Goal: Task Accomplishment & Management: Use online tool/utility

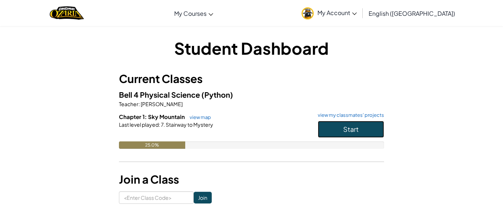
click at [360, 131] on button "Start" at bounding box center [351, 129] width 66 height 17
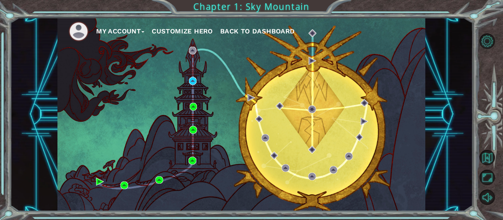
click at [290, 104] on div "My Account Customize Hero Back to Dashboard" at bounding box center [241, 115] width 368 height 194
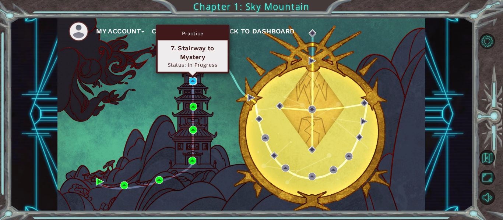
click at [194, 81] on img at bounding box center [193, 81] width 8 height 8
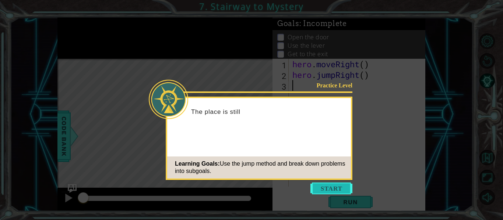
click at [349, 193] on button "Start" at bounding box center [331, 189] width 42 height 12
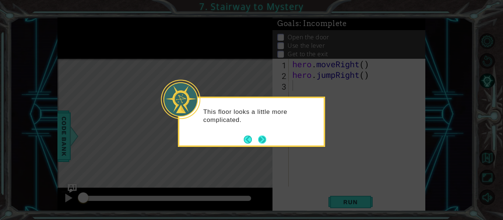
click at [262, 137] on button "Next" at bounding box center [262, 140] width 8 height 8
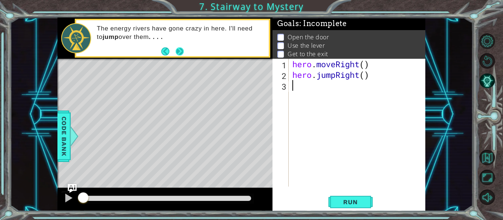
click at [184, 53] on button "Next" at bounding box center [180, 51] width 8 height 8
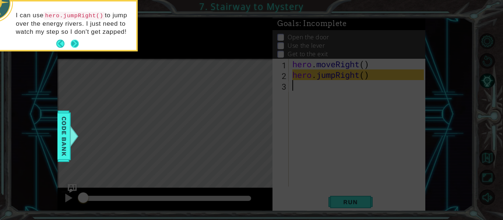
click at [71, 40] on button "Next" at bounding box center [75, 44] width 8 height 8
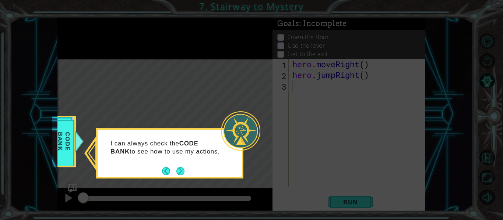
click at [180, 156] on p "I can always check the CODE BANK to see how to use my actions." at bounding box center [165, 148] width 110 height 16
click at [180, 168] on button "Next" at bounding box center [180, 171] width 8 height 8
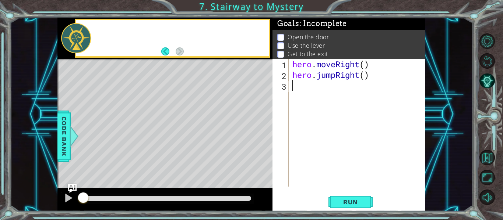
click at [180, 168] on div "Level Map" at bounding box center [227, 167] width 340 height 217
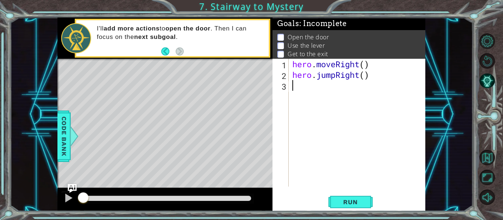
click at [286, 76] on div "2" at bounding box center [281, 76] width 15 height 11
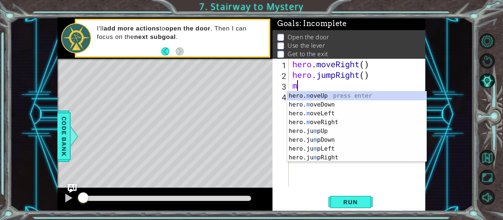
scroll to position [0, 0]
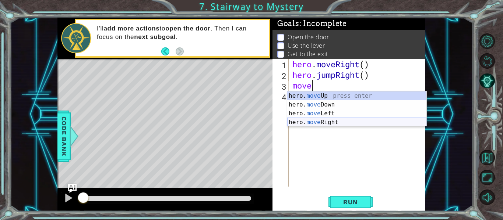
click at [326, 125] on div "hero. move Up press enter hero. move Down press enter hero. move Left press ent…" at bounding box center [356, 118] width 139 height 53
type textarea "hero.moveRight(1)"
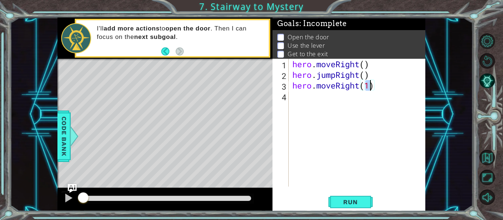
click at [391, 103] on div "hero . moveRight ( ) hero . jumpRight ( ) hero . moveRight ( 1 )" at bounding box center [359, 133] width 137 height 149
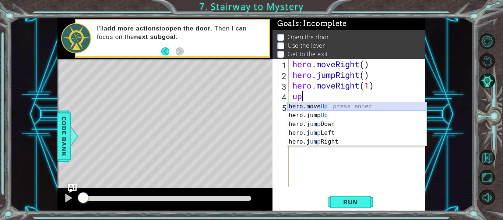
click at [370, 108] on div "hero.move Up press enter hero.jump Up press enter hero.j u m p Down press enter…" at bounding box center [356, 133] width 139 height 62
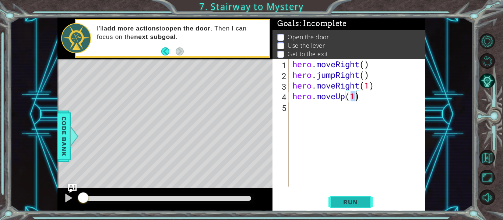
type textarea "hero.moveUp(1)"
click at [337, 202] on span "Run" at bounding box center [350, 202] width 29 height 7
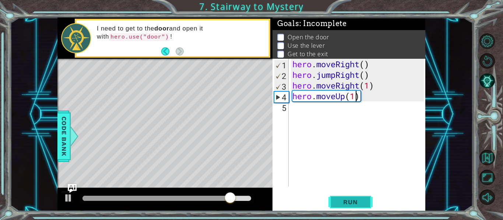
click at [328, 199] on button "Run" at bounding box center [350, 202] width 44 height 15
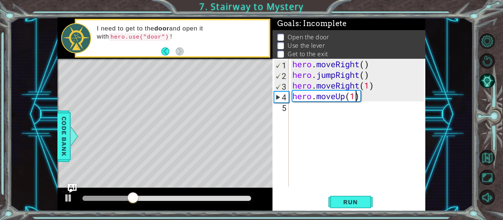
click at [306, 112] on div "hero . moveRight ( ) hero . jumpRight ( ) hero . moveRight ( 1 ) hero . moveUp …" at bounding box center [359, 133] width 137 height 149
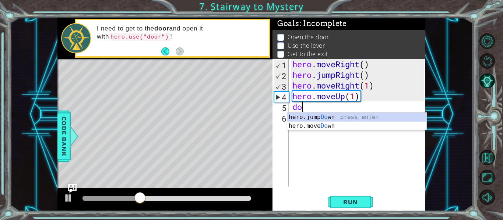
scroll to position [0, 0]
type textarea "d"
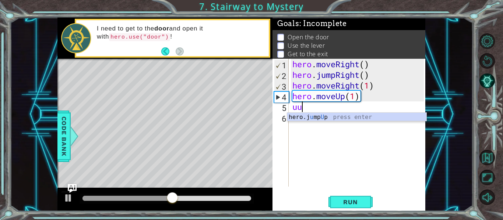
scroll to position [0, 0]
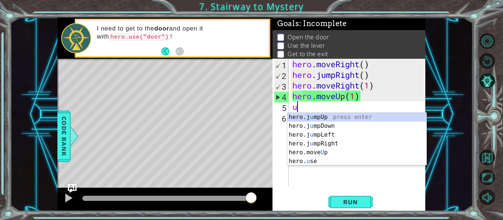
click at [252, 97] on div "Level Map" at bounding box center [227, 167] width 340 height 217
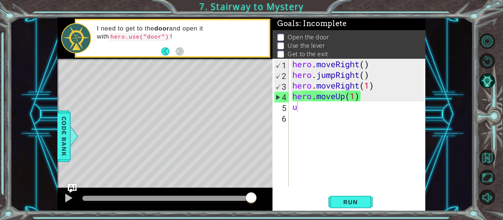
click at [252, 97] on div "Level Map" at bounding box center [227, 167] width 340 height 217
click at [322, 107] on div "hero . moveRight ( ) hero . jumpRight ( ) hero . moveRight ( 1 ) hero . moveUp …" at bounding box center [359, 133] width 137 height 149
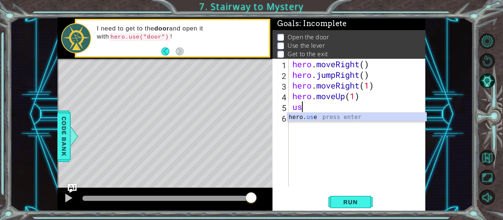
type textarea "u"
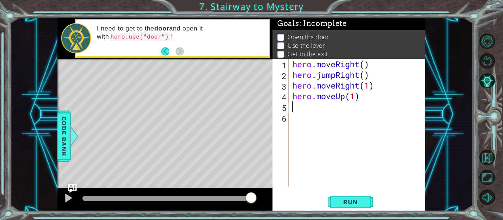
type textarea "hero.moveUp(1)"
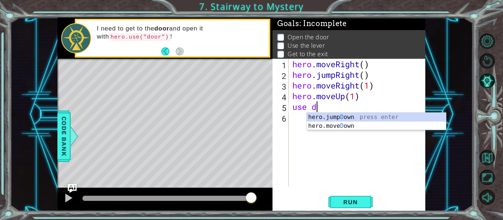
scroll to position [0, 0]
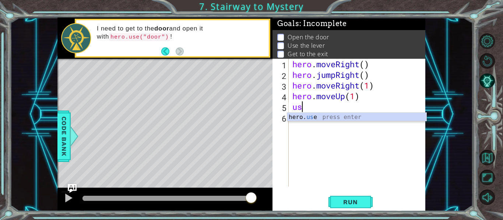
type textarea "u"
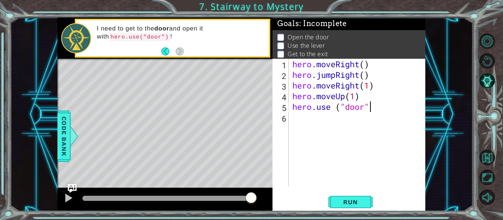
scroll to position [0, 3]
type textarea "hero.use ("door")"
click at [348, 201] on span "Run" at bounding box center [350, 202] width 29 height 7
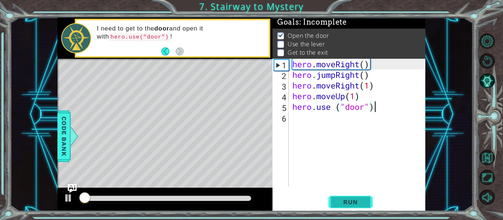
scroll to position [2, 0]
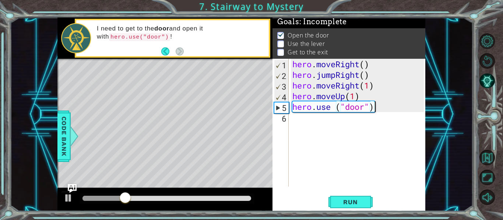
click at [336, 120] on div "hero . moveRight ( ) hero . jumpRight ( ) hero . moveRight ( 1 ) hero . moveUp …" at bounding box center [359, 133] width 137 height 149
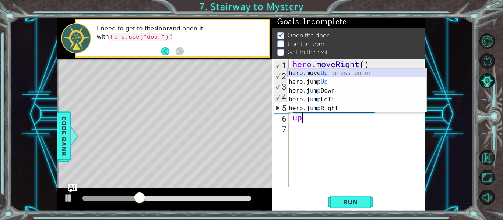
click at [318, 73] on div "hero.move Up press enter hero.jump Up press enter hero.j u m p Down press enter…" at bounding box center [356, 100] width 139 height 62
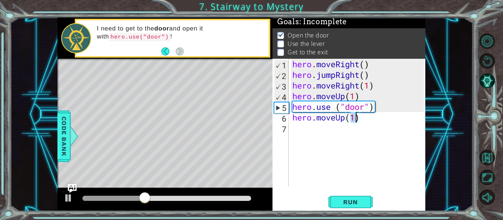
scroll to position [0, 3]
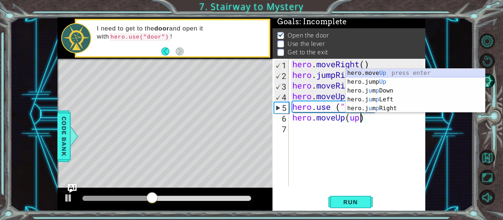
click at [366, 72] on div "hero.move Up press enter hero.jump Up press enter hero.j u m p Down press enter…" at bounding box center [414, 100] width 139 height 62
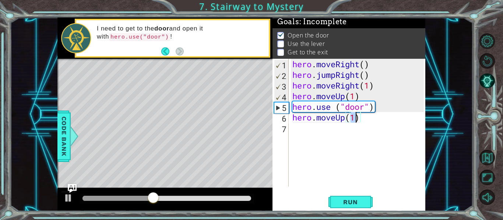
type textarea "hero.moveUp(1)"
click at [309, 132] on div "hero . moveRight ( ) hero . jumpRight ( ) hero . moveRight ( 1 ) hero . moveUp …" at bounding box center [359, 133] width 137 height 149
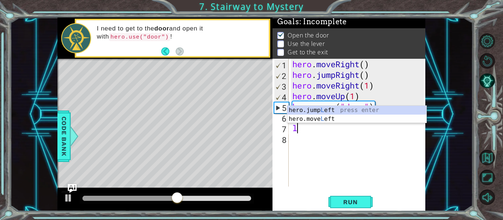
scroll to position [0, 0]
click at [320, 118] on div "hero.jump Left press enter hero.move Left press enter" at bounding box center [356, 123] width 139 height 35
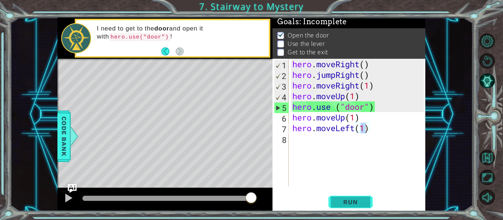
click at [354, 205] on span "Run" at bounding box center [350, 202] width 29 height 7
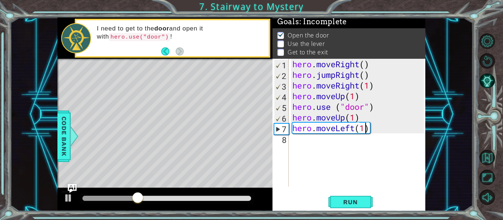
click at [354, 117] on div "hero . moveRight ( ) hero . jumpRight ( ) hero . moveRight ( 1 ) hero . moveUp …" at bounding box center [359, 133] width 137 height 149
click at [364, 131] on div "hero . moveRight ( ) hero . jumpRight ( ) hero . moveRight ( 1 ) hero . moveUp …" at bounding box center [359, 133] width 137 height 149
type textarea "hero.moveLeft(1)"
click at [353, 142] on div "hero . moveRight ( ) hero . jumpRight ( ) hero . moveRight ( 1 ) hero . moveUp …" at bounding box center [359, 133] width 137 height 149
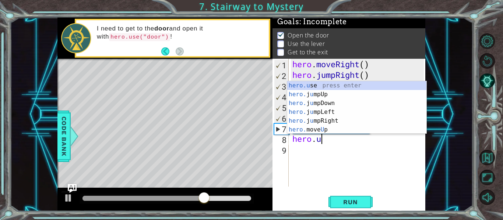
scroll to position [0, 1]
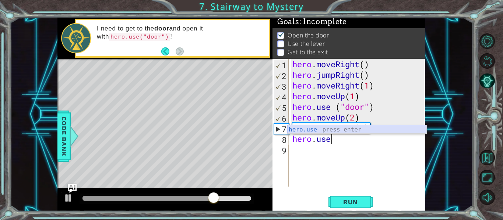
click at [329, 130] on div "hero.use press enter" at bounding box center [356, 138] width 139 height 26
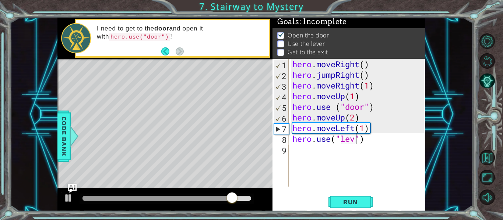
scroll to position [0, 3]
type textarea "hero.use("lever")"
click at [343, 195] on button "Run" at bounding box center [350, 202] width 44 height 15
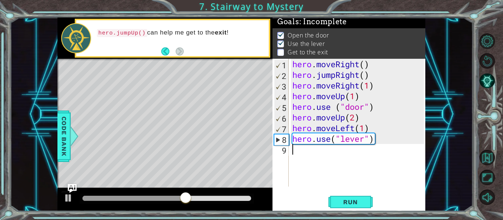
click at [329, 159] on div "hero . moveRight ( ) hero . jumpRight ( ) hero . moveRight ( 1 ) hero . moveUp …" at bounding box center [359, 133] width 137 height 149
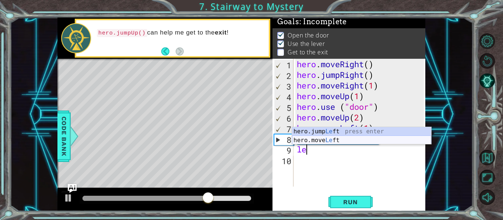
click at [346, 138] on div "hero.jump Le ft press enter hero.move Le ft press enter" at bounding box center [361, 144] width 139 height 35
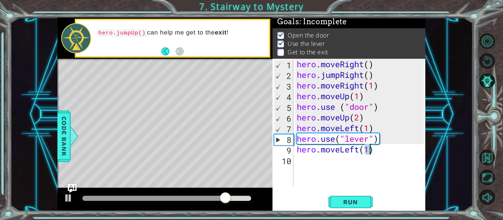
type textarea "hero.moveLeft(2)"
click at [330, 165] on div "hero . moveRight ( ) hero . jumpRight ( ) hero . moveRight ( 1 ) hero . moveUp …" at bounding box center [361, 133] width 132 height 149
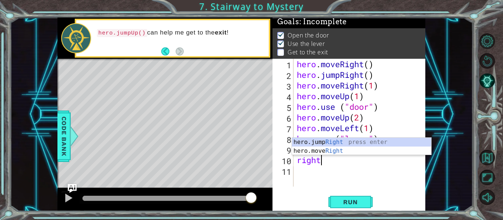
scroll to position [0, 1]
type textarea "righ"
click at [361, 139] on div "hero.jump Righ t press enter hero.move Righ t press enter" at bounding box center [361, 155] width 139 height 35
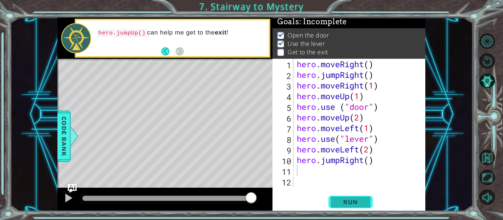
click at [350, 205] on span "Run" at bounding box center [350, 202] width 29 height 7
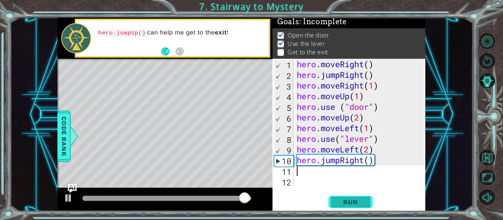
click at [341, 199] on span "Run" at bounding box center [350, 202] width 29 height 7
click at [365, 163] on div "hero . moveRight ( ) hero . jumpRight ( ) hero . moveRight ( 1 ) hero . moveUp …" at bounding box center [361, 133] width 132 height 149
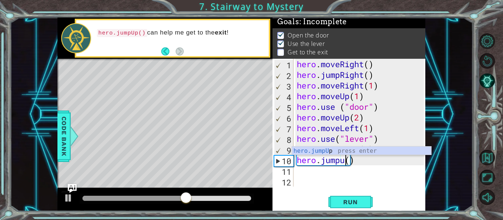
scroll to position [0, 3]
click at [362, 152] on div "hero.jumpUp press enter" at bounding box center [361, 160] width 139 height 26
type textarea "hero.jumpUp"
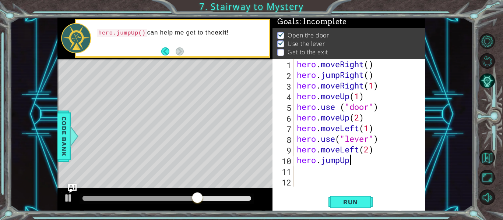
scroll to position [0, 2]
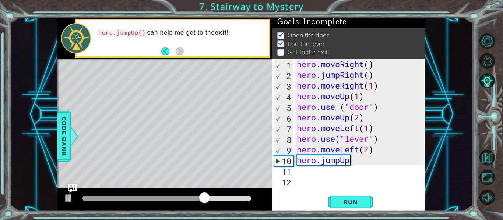
click at [329, 171] on div "hero . moveRight ( ) hero . jumpRight ( ) hero . moveRight ( 1 ) hero . moveUp …" at bounding box center [361, 133] width 132 height 149
type textarea "k"
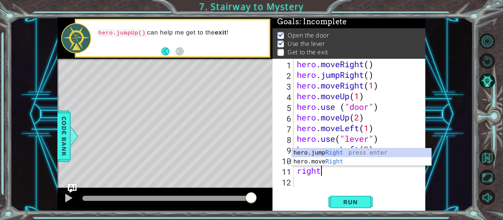
scroll to position [0, 1]
click at [341, 162] on div "hero.jump Right press enter hero.move Right press enter" at bounding box center [361, 166] width 139 height 35
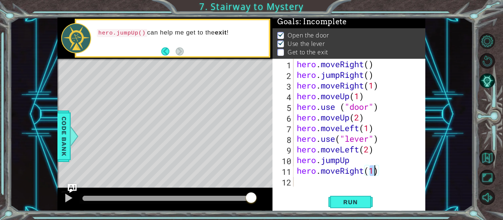
type textarea "hero.moveRight(2)"
click at [322, 181] on div "hero . moveRight ( ) hero . jumpRight ( ) hero . moveRight ( 1 ) hero . moveUp …" at bounding box center [361, 133] width 132 height 149
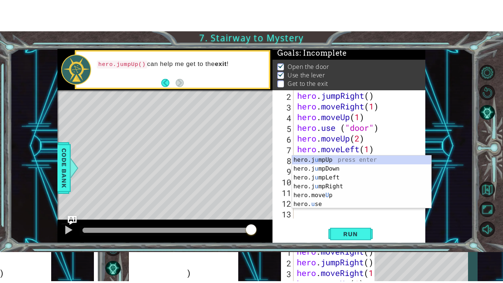
scroll to position [11, 0]
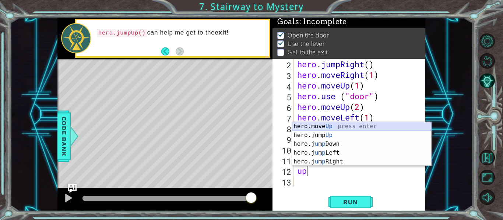
click at [325, 126] on div "hero.move Up press enter hero.jump Up press enter hero.j u m p Down press enter…" at bounding box center [361, 153] width 139 height 62
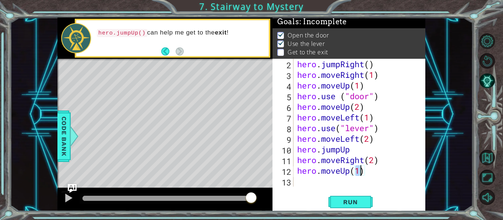
click at [426, 185] on div "1 ההההההההההההההההההההההההההההההההההההההההההההההההההההההההההההההההההההההההההההה…" at bounding box center [241, 115] width 462 height 194
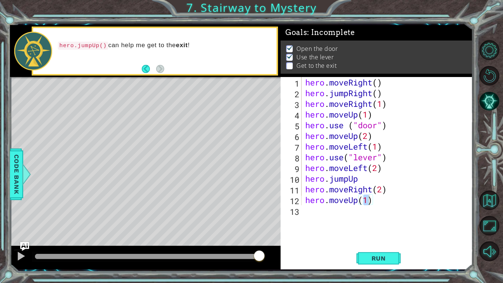
scroll to position [0, 0]
click at [355, 100] on div "hero . moveRight ( ) hero . jumpRight ( ) hero . moveRight ( 1 ) hero . moveUp …" at bounding box center [389, 151] width 171 height 149
click at [356, 100] on div "hero . moveRight ( ) hero . jumpRight ( ) hero . moveRight ( 1 ) hero . moveUp …" at bounding box center [389, 151] width 171 height 149
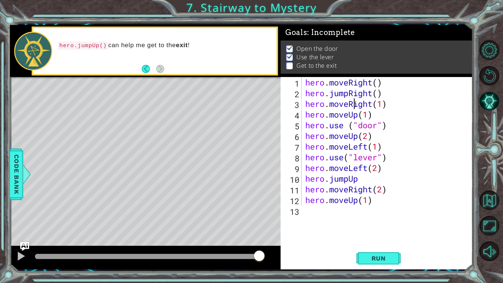
click at [356, 100] on div "hero . moveRight ( ) hero . jumpRight ( ) hero . moveRight ( 1 ) hero . moveUp …" at bounding box center [389, 151] width 171 height 149
click at [382, 220] on button "Run" at bounding box center [378, 257] width 44 height 19
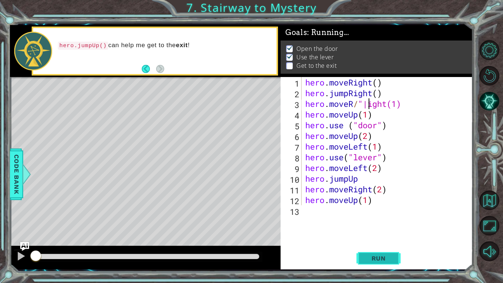
scroll to position [0, 3]
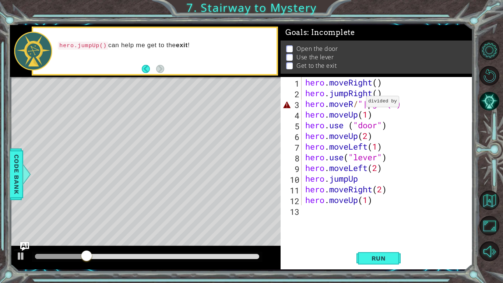
click at [359, 103] on div "hero . moveRight ( ) hero . jumpRight ( ) hero . moveR / "|ight(1) hero . moveU…" at bounding box center [389, 151] width 171 height 149
click at [440, 106] on div "hero . moveRight ( ) hero . jumpRight ( ) hero . moveRight ( 1 ) "|ight(1) hero…" at bounding box center [389, 151] width 171 height 149
click at [382, 220] on div "hero.moveRight(1) 1 2 3 4 5 6 7 8 9 10 11 12 13 hero . moveRight ( ) hero . jum…" at bounding box center [376, 173] width 192 height 192
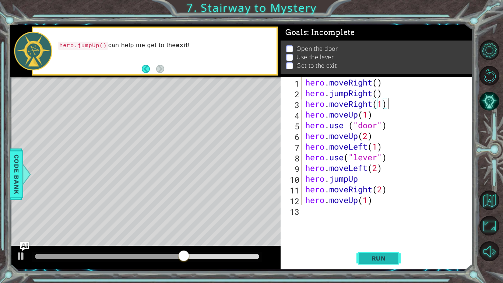
click at [378, 220] on button "Run" at bounding box center [378, 257] width 44 height 19
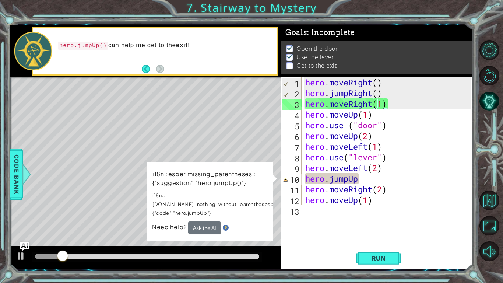
click at [360, 176] on div "hero . moveRight ( ) hero . jumpRight ( ) hero . moveRight ( 1 ) hero . moveUp …" at bounding box center [389, 151] width 171 height 149
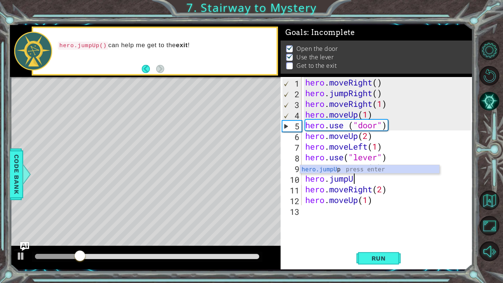
scroll to position [0, 1]
type textarea "hero.jum"
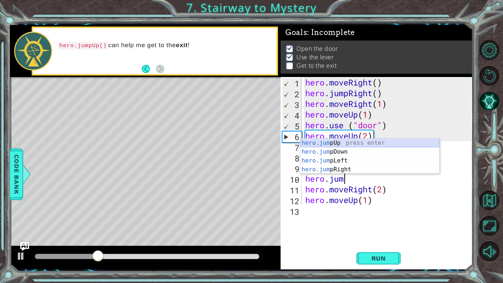
click at [332, 140] on div "hero.jum pUp press enter hero.jum pDown press enter hero.jum pLeft press enter …" at bounding box center [369, 164] width 139 height 53
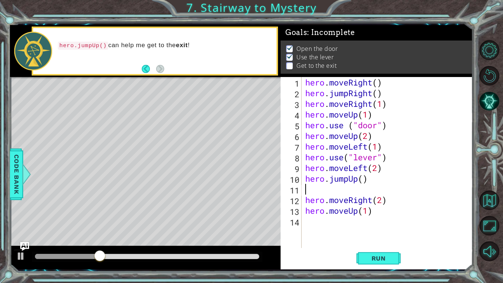
scroll to position [0, 0]
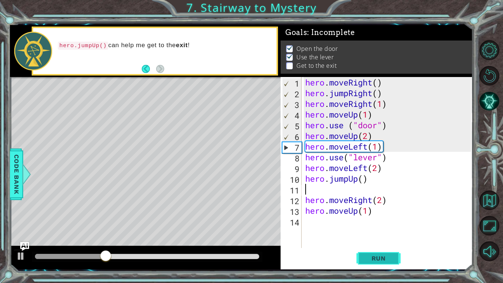
type textarea "hero.jumpUp()"
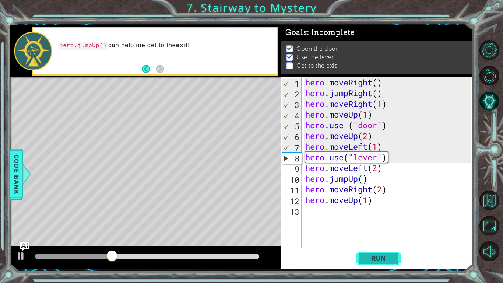
click at [369, 220] on span "Run" at bounding box center [378, 257] width 29 height 7
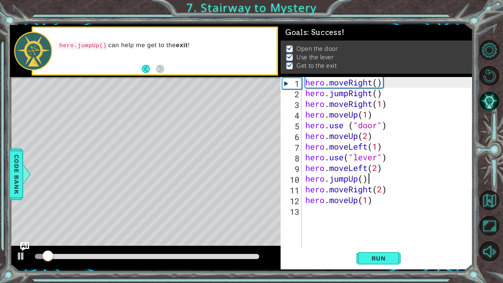
click at [200, 220] on div at bounding box center [147, 256] width 224 height 5
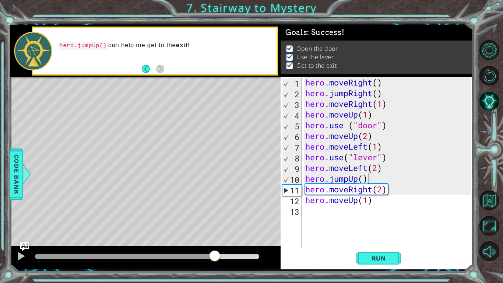
click at [215, 220] on div at bounding box center [147, 256] width 224 height 5
click at [226, 220] on div at bounding box center [147, 256] width 224 height 5
click at [239, 220] on div at bounding box center [147, 256] width 224 height 5
click at [253, 220] on div at bounding box center [147, 256] width 230 height 10
click at [25, 220] on div at bounding box center [21, 256] width 10 height 10
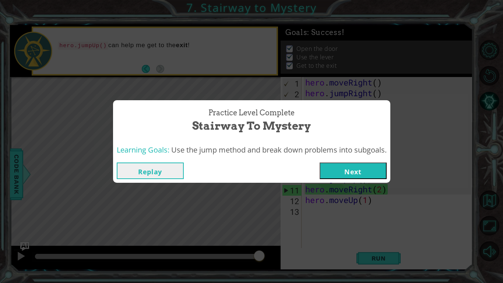
click at [354, 163] on button "Next" at bounding box center [352, 170] width 67 height 17
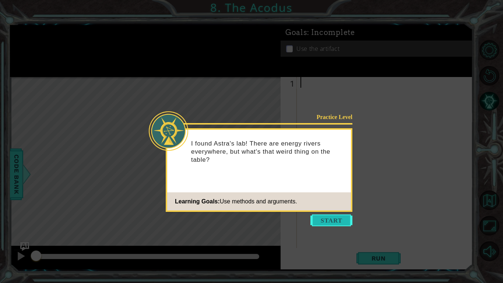
click at [325, 216] on button "Start" at bounding box center [331, 220] width 42 height 12
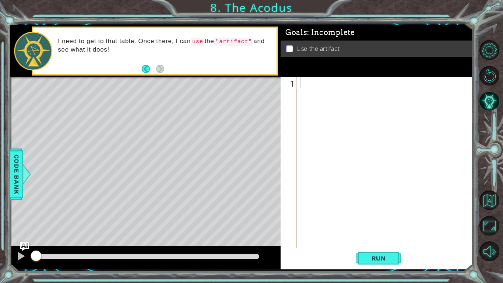
click at [360, 220] on div at bounding box center [387, 173] width 176 height 192
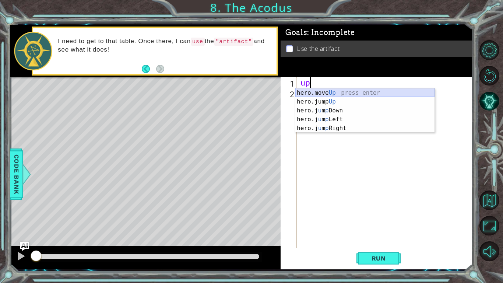
click at [340, 93] on div "hero.move Up press enter hero.jump Up press enter hero.j u m p Down press enter…" at bounding box center [364, 119] width 139 height 62
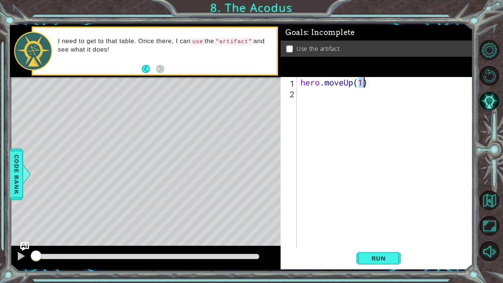
type textarea "hero.moveUp(2)"
click at [337, 95] on div "hero . moveUp ( 2 )" at bounding box center [387, 173] width 176 height 192
type textarea "l"
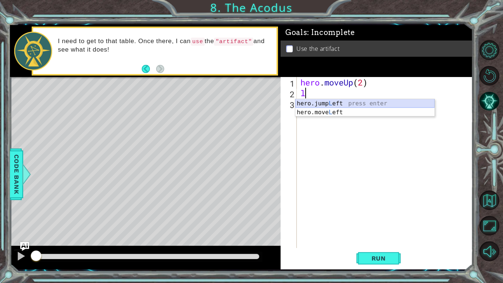
click at [334, 103] on div "hero.jump L eft press enter hero.move L eft press enter" at bounding box center [364, 116] width 139 height 35
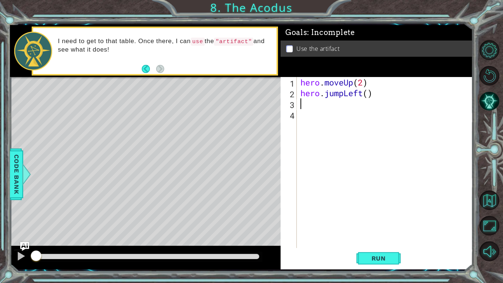
click at [343, 93] on div "hero . moveUp ( 2 ) hero . jumpLeft ( )" at bounding box center [387, 173] width 176 height 192
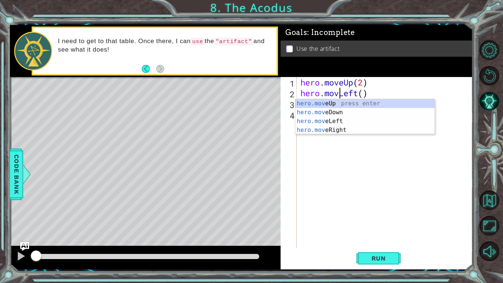
scroll to position [0, 2]
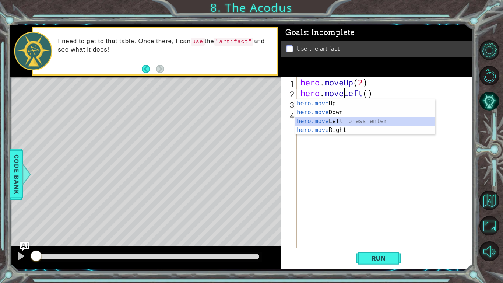
click at [350, 123] on div "hero.move Up press enter hero.move Down press enter hero.move Left press enter …" at bounding box center [364, 125] width 139 height 53
type textarea "hero.moveLeft(1)"
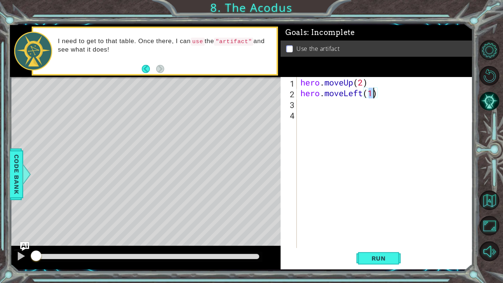
click at [313, 104] on div "hero . moveUp ( 2 ) hero . moveLeft ( 1 )" at bounding box center [387, 173] width 176 height 192
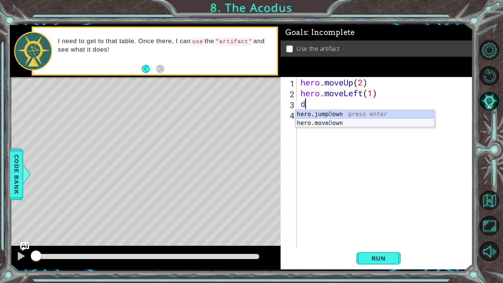
click at [321, 124] on div "hero.jump D own press enter hero.[PERSON_NAME] own press enter" at bounding box center [364, 127] width 139 height 35
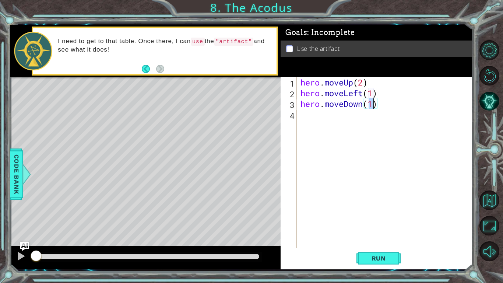
type textarea "hero.moveDown(2)"
click at [321, 118] on div "hero . moveUp ( 2 ) hero . moveLeft ( 1 ) hero . moveDown ( 2 )" at bounding box center [387, 173] width 176 height 192
type textarea "l"
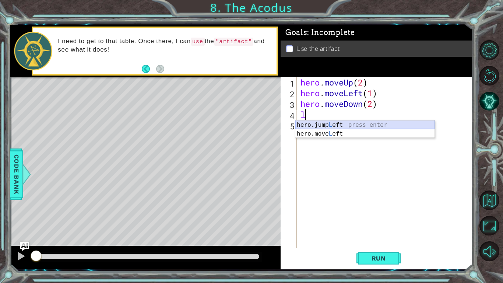
click at [332, 126] on div "hero.jump L eft press enter hero.move L eft press enter" at bounding box center [364, 137] width 139 height 35
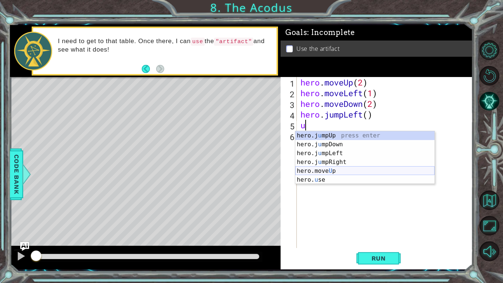
click at [326, 169] on div "hero.j u mpUp press enter hero.j u mpDown press enter hero.j u mpLeft press ent…" at bounding box center [364, 166] width 139 height 71
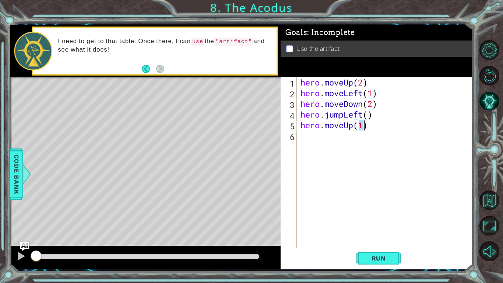
type textarea "hero.moveUp(2)"
click at [347, 146] on div "hero . moveUp ( 2 ) hero . moveLeft ( 1 ) hero . moveDown ( 2 ) hero . jumpLeft…" at bounding box center [387, 173] width 176 height 192
type textarea "p"
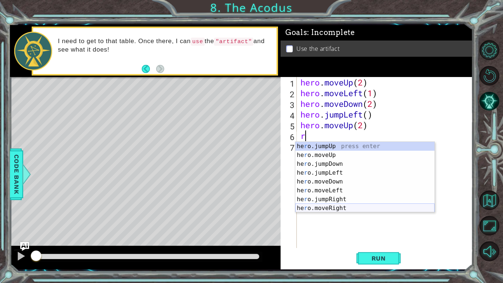
click at [339, 210] on div "he r o.jumpUp press enter he r o.moveUp press enter he r o.jumpDown press enter…" at bounding box center [364, 186] width 139 height 88
type textarea "hero.moveRight(1)"
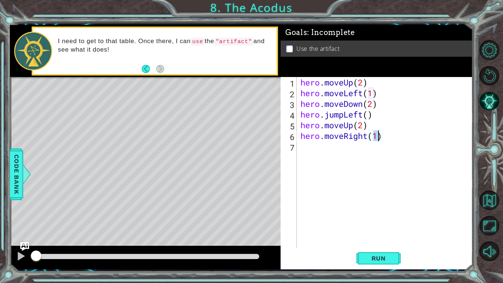
click at [341, 154] on div "hero . moveUp ( 2 ) hero . moveLeft ( 1 ) hero . moveDown ( 2 ) hero . jumpLeft…" at bounding box center [387, 173] width 176 height 192
click at [336, 157] on div "hero. use press enter" at bounding box center [364, 165] width 139 height 26
type textarea "hero.use("artifact")"
click at [393, 220] on button "Run" at bounding box center [378, 257] width 44 height 19
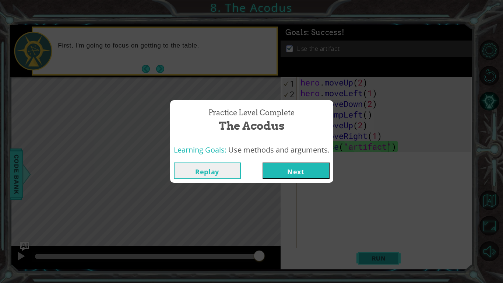
click at [387, 220] on div "Practice Level Complete The Acodus Learning Goals: Use methods and arguments. R…" at bounding box center [251, 141] width 503 height 283
click at [382, 220] on div "Practice Level Complete The Acodus Learning Goals: Use methods and arguments. R…" at bounding box center [251, 141] width 503 height 283
click at [320, 174] on button "Next" at bounding box center [295, 170] width 67 height 17
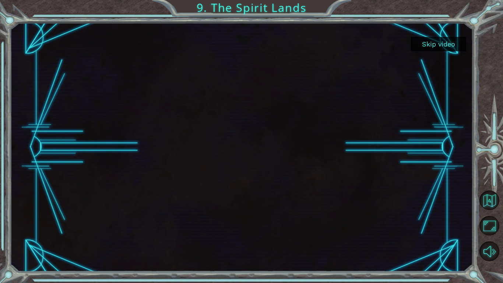
click at [432, 41] on button "Skip video" at bounding box center [438, 44] width 55 height 14
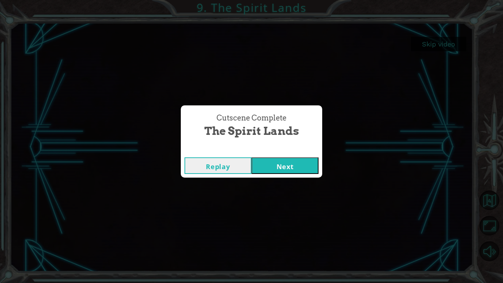
click at [300, 168] on button "Next" at bounding box center [284, 165] width 67 height 17
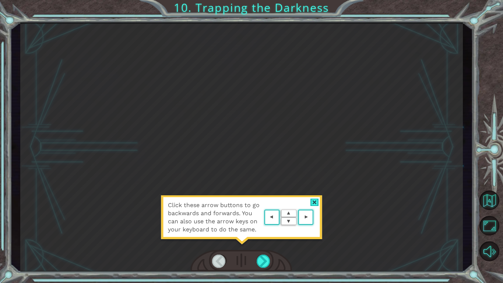
click at [315, 217] on area at bounding box center [315, 217] width 0 height 0
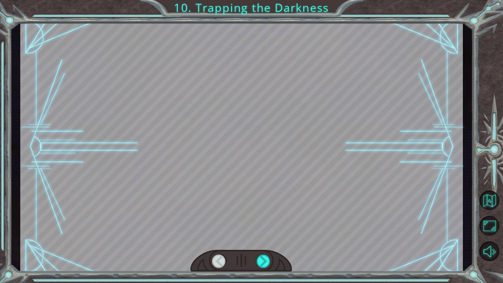
click at [307, 213] on div at bounding box center [241, 146] width 442 height 249
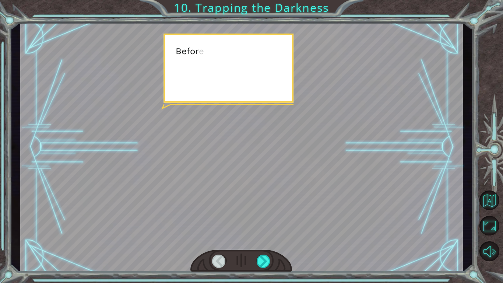
click at [307, 213] on div at bounding box center [241, 146] width 442 height 249
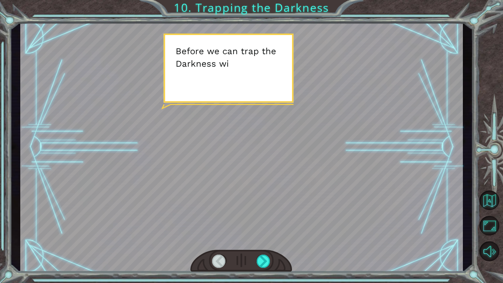
click at [307, 213] on div at bounding box center [241, 146] width 442 height 249
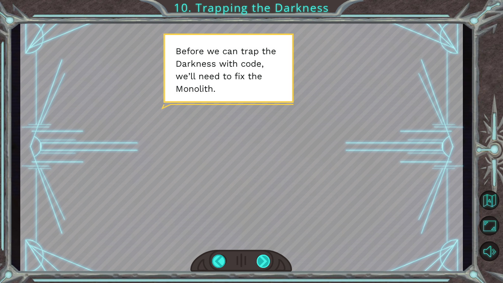
click at [259, 220] on div at bounding box center [263, 260] width 14 height 13
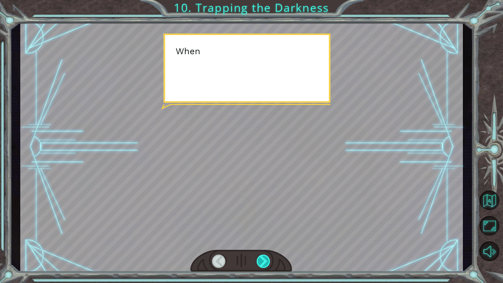
click at [259, 220] on div at bounding box center [263, 260] width 14 height 13
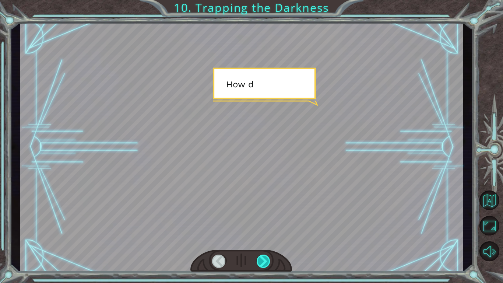
click at [259, 220] on div at bounding box center [263, 260] width 14 height 13
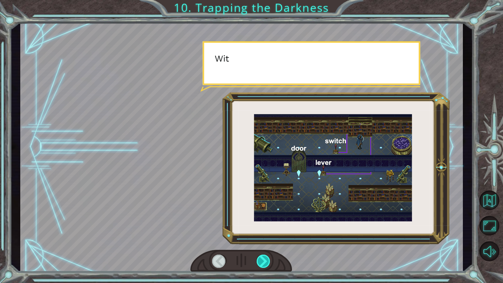
click at [259, 220] on div at bounding box center [263, 260] width 14 height 13
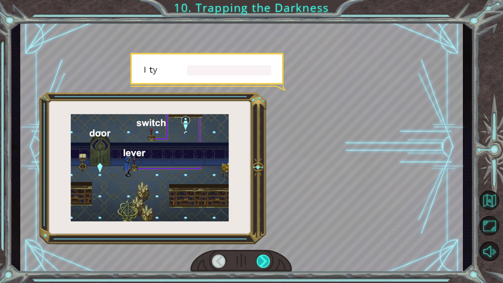
click at [259, 220] on div at bounding box center [263, 260] width 14 height 13
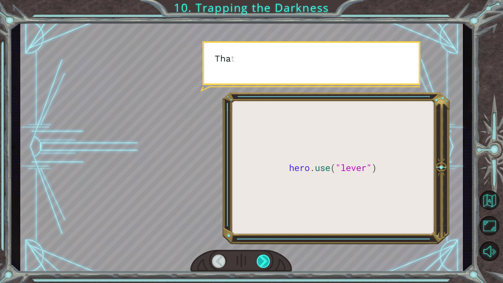
click at [259, 220] on div at bounding box center [263, 260] width 14 height 13
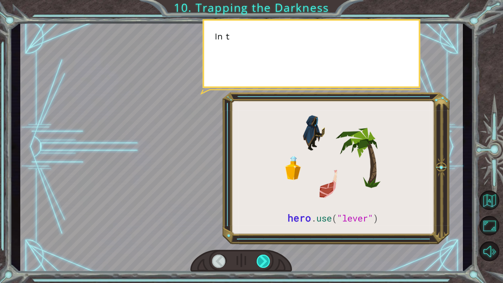
click at [259, 220] on div at bounding box center [263, 260] width 14 height 13
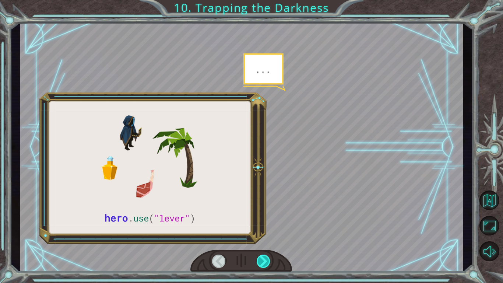
click at [259, 220] on div at bounding box center [263, 260] width 14 height 13
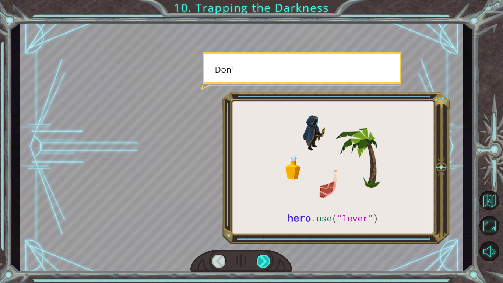
click at [259, 220] on div at bounding box center [263, 260] width 14 height 13
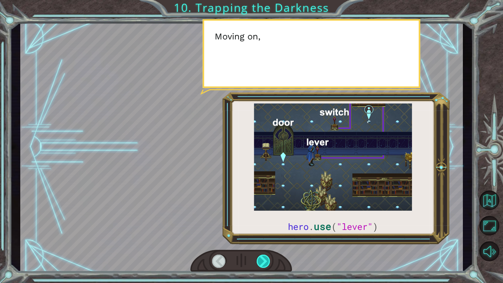
click at [259, 220] on div at bounding box center [263, 260] width 14 height 13
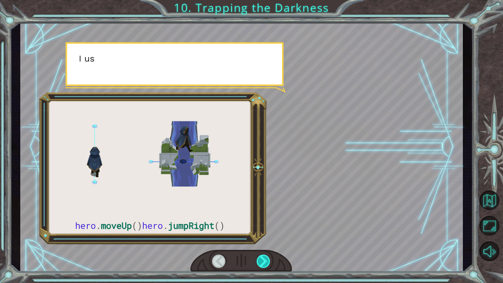
click at [259, 220] on div at bounding box center [263, 260] width 14 height 13
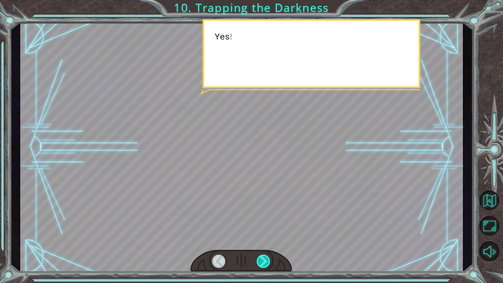
click at [259, 220] on div at bounding box center [263, 260] width 14 height 13
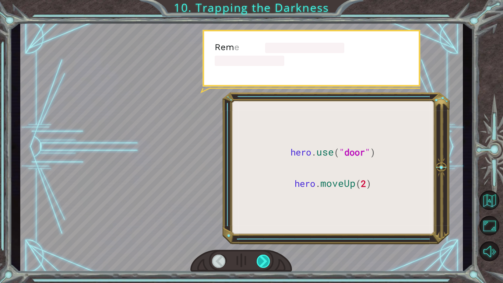
click at [259, 220] on div at bounding box center [263, 260] width 14 height 13
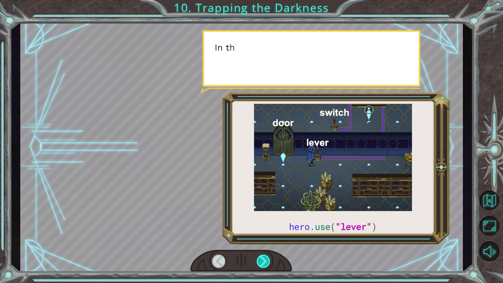
click at [259, 220] on div at bounding box center [263, 260] width 14 height 13
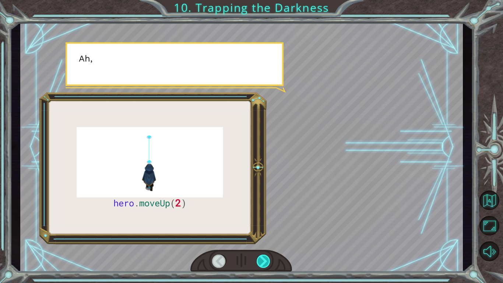
click at [259, 220] on div at bounding box center [263, 260] width 14 height 13
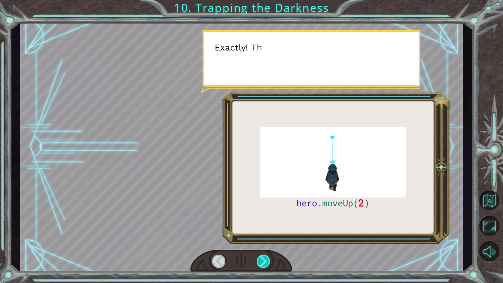
click at [259, 220] on div at bounding box center [263, 260] width 14 height 13
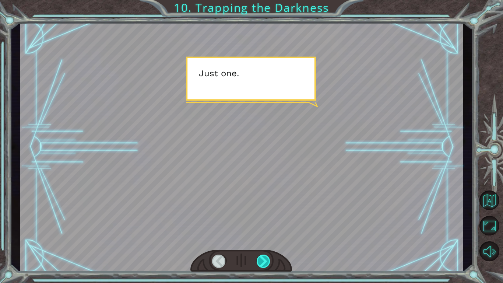
click at [259, 220] on div at bounding box center [263, 260] width 14 height 13
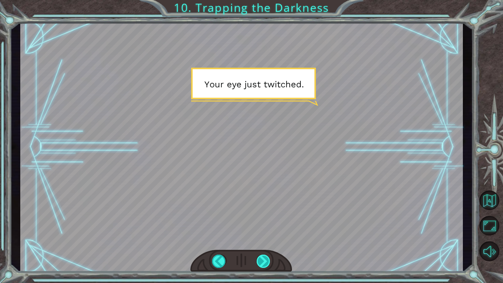
click at [259, 220] on div at bounding box center [263, 260] width 14 height 13
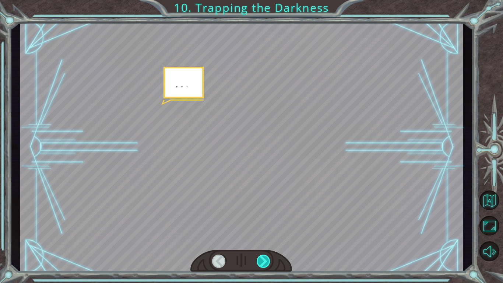
click at [259, 220] on div at bounding box center [263, 260] width 14 height 13
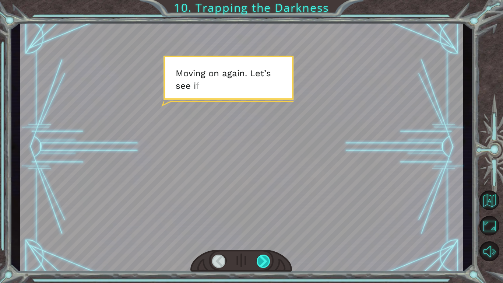
click at [259, 220] on div at bounding box center [263, 260] width 14 height 13
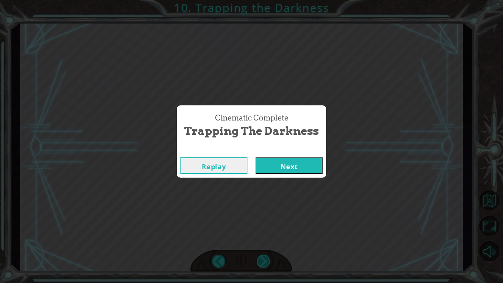
click at [259, 220] on div "Cinematic Complete Trapping the Darkness Replay Next" at bounding box center [251, 141] width 503 height 283
click at [262, 159] on button "Next" at bounding box center [288, 165] width 67 height 17
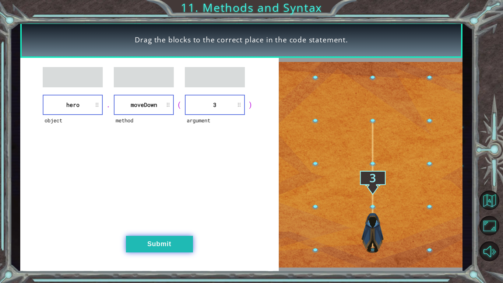
click at [165, 220] on button "Submit" at bounding box center [159, 243] width 67 height 17
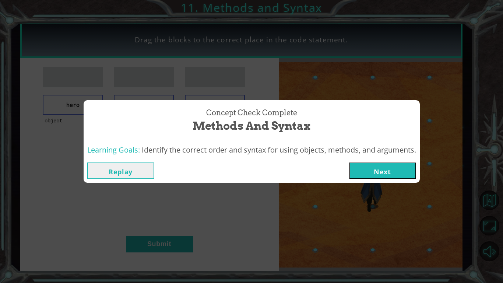
click at [353, 167] on button "Next" at bounding box center [382, 170] width 67 height 17
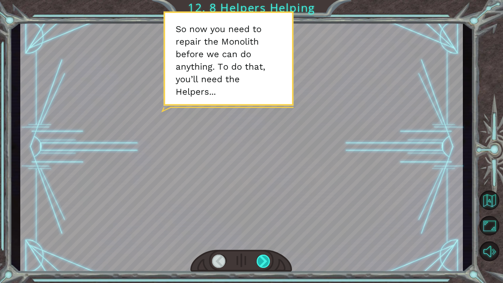
click at [258, 220] on div at bounding box center [263, 260] width 14 height 13
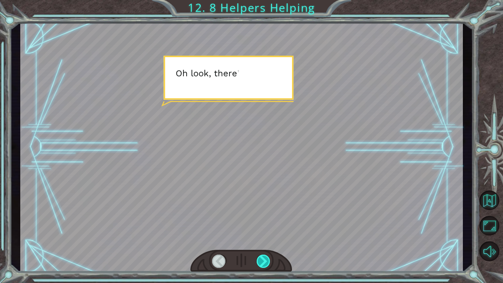
click at [258, 220] on div at bounding box center [263, 260] width 14 height 13
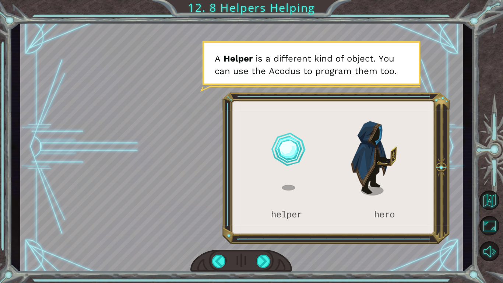
click at [356, 137] on div at bounding box center [241, 146] width 442 height 249
click at [357, 139] on div at bounding box center [241, 146] width 442 height 249
click at [263, 220] on div at bounding box center [263, 260] width 14 height 13
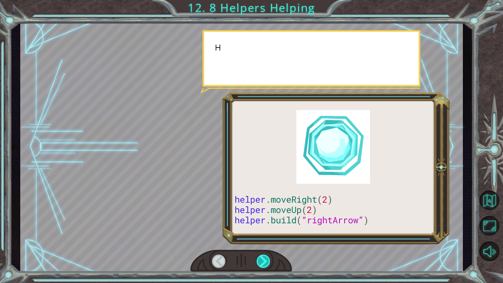
click at [263, 220] on div at bounding box center [263, 260] width 14 height 13
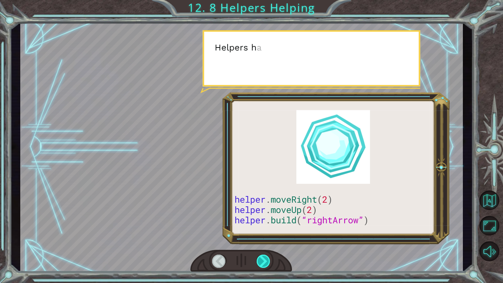
click at [263, 220] on div at bounding box center [263, 260] width 14 height 13
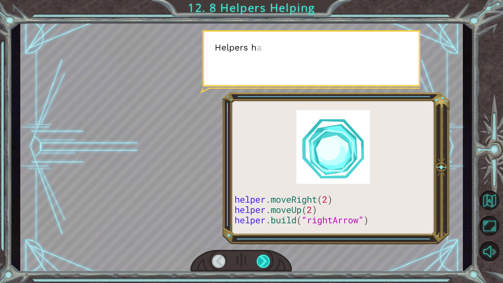
click at [263, 220] on div at bounding box center [263, 260] width 14 height 13
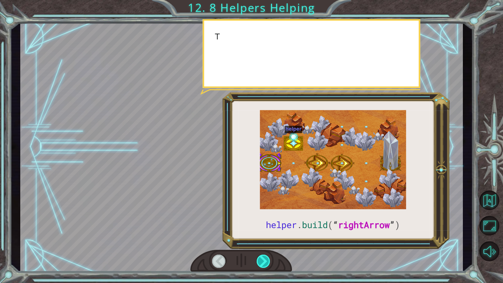
click at [263, 220] on div at bounding box center [263, 260] width 14 height 13
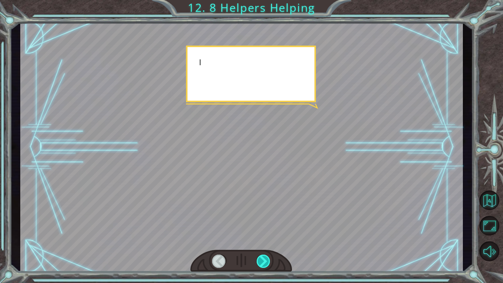
click at [263, 220] on div at bounding box center [263, 260] width 14 height 13
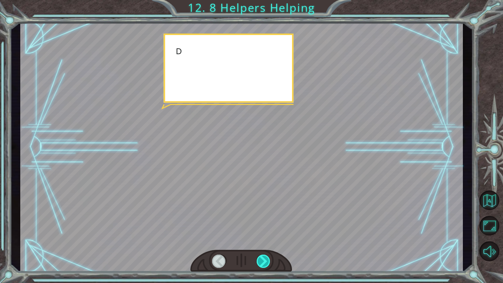
click at [263, 220] on div at bounding box center [263, 260] width 14 height 13
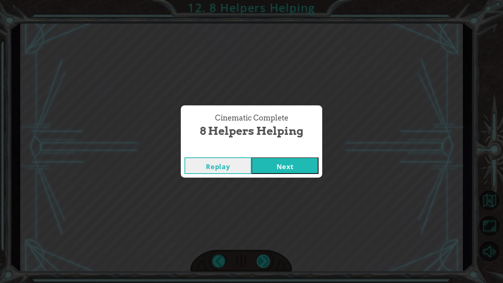
click at [263, 220] on div "Cinematic Complete 8 Helpers Helping Replay Next" at bounding box center [251, 141] width 503 height 283
click at [311, 159] on button "Next" at bounding box center [284, 165] width 67 height 17
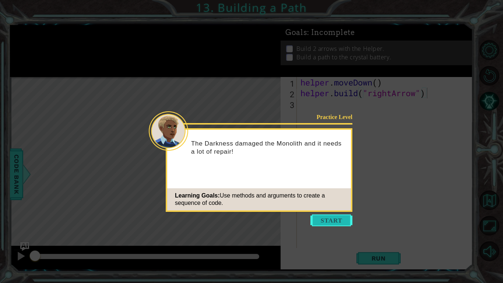
click at [343, 220] on button "Start" at bounding box center [331, 220] width 42 height 12
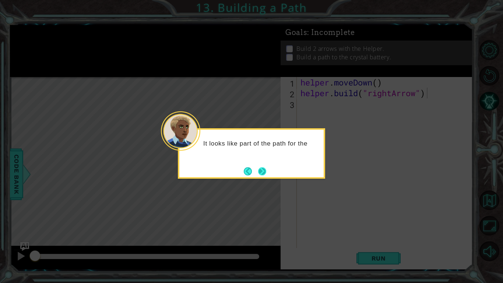
click at [265, 172] on button "Next" at bounding box center [262, 171] width 8 height 8
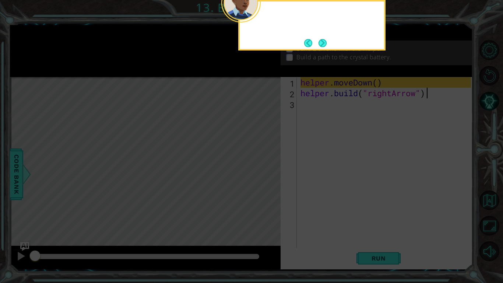
click at [265, 172] on icon at bounding box center [251, 46] width 503 height 474
click at [319, 45] on button "Next" at bounding box center [322, 43] width 8 height 8
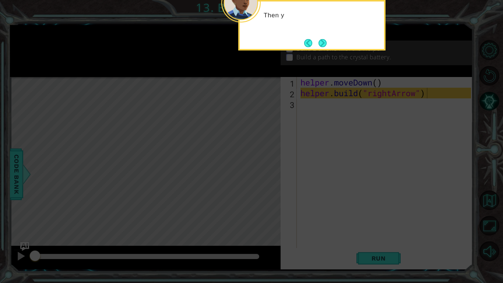
click at [319, 45] on button "Next" at bounding box center [322, 43] width 8 height 8
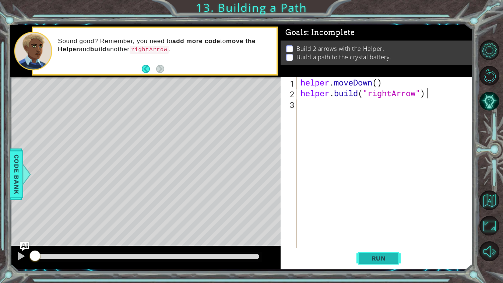
click at [375, 220] on span "Run" at bounding box center [378, 257] width 29 height 7
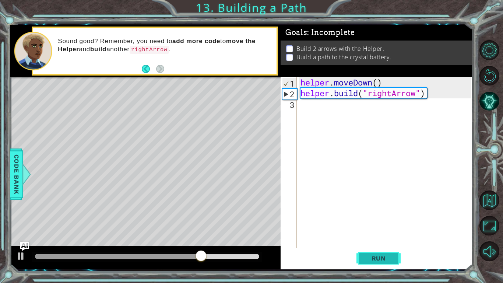
click at [357, 220] on button "Run" at bounding box center [378, 257] width 44 height 19
click at [388, 220] on button "Run" at bounding box center [378, 257] width 44 height 19
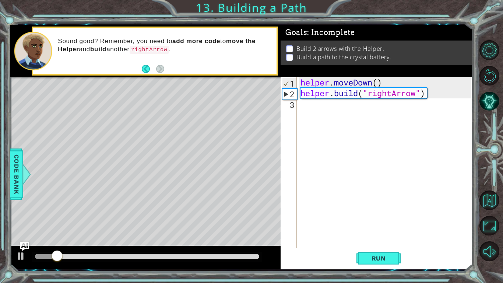
click at [34, 220] on div at bounding box center [147, 256] width 230 height 10
click at [35, 220] on div at bounding box center [147, 256] width 230 height 10
click at [40, 220] on div at bounding box center [147, 256] width 230 height 10
click at [26, 220] on div at bounding box center [21, 256] width 10 height 10
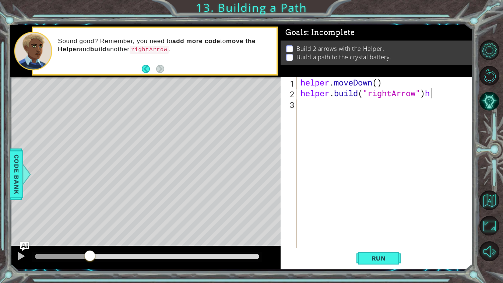
type textarea "[DOMAIN_NAME]("rightArrow")"
click at [316, 102] on div "helper . moveDown ( ) helper . build ( "rightArrow" )" at bounding box center [387, 173] width 176 height 192
type textarea "h"
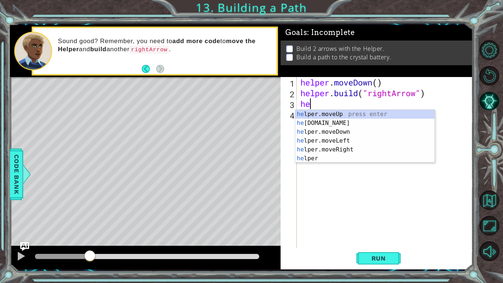
type textarea "h"
click at [400, 156] on div "h elper.moveUp press enter h [DOMAIN_NAME] press enter h elper.moveDown press e…" at bounding box center [364, 145] width 139 height 71
click at [368, 143] on div "helpe [PERSON_NAME]moveUp press enter helpe [PERSON_NAME]moveDown press enter h…" at bounding box center [364, 145] width 139 height 71
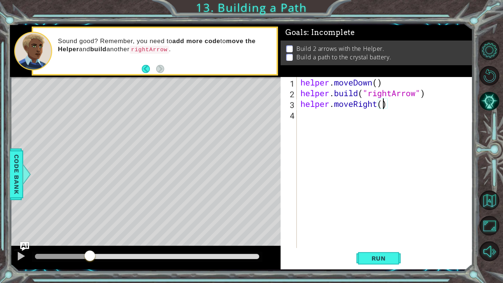
type textarea "helper.moveRight(3)"
click at [397, 117] on div "helper . moveDown ( ) helper . build ( "rightArrow" ) helper . moveRight ( 3 )" at bounding box center [387, 173] width 176 height 192
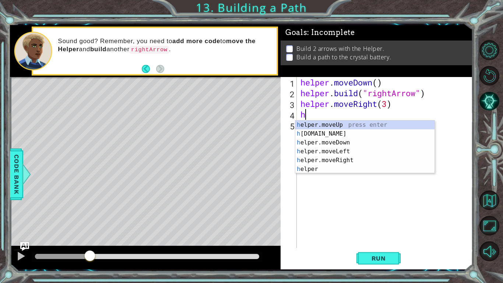
click at [385, 138] on div "h elper.moveUp press enter h [DOMAIN_NAME] press enter h elper.moveDown press e…" at bounding box center [364, 155] width 139 height 71
type textarea "[DOMAIN_NAME]("rightArrow")"
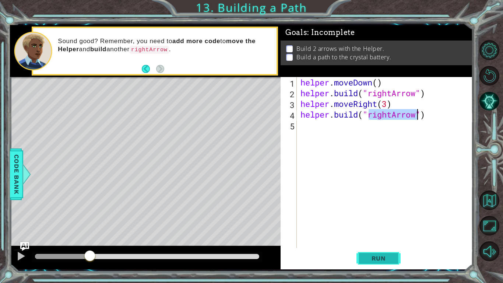
click at [383, 220] on span "Run" at bounding box center [378, 257] width 29 height 7
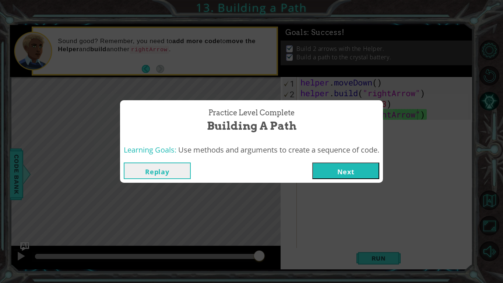
click at [336, 178] on button "Next" at bounding box center [345, 170] width 67 height 17
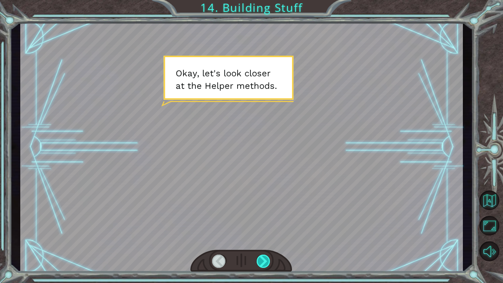
click at [265, 220] on div at bounding box center [263, 260] width 14 height 13
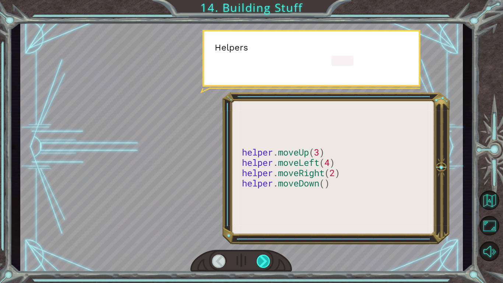
click at [265, 220] on div at bounding box center [263, 260] width 14 height 13
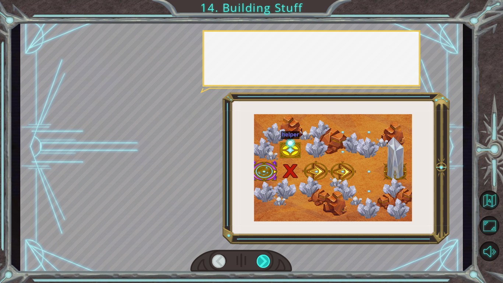
click at [265, 220] on div at bounding box center [263, 260] width 14 height 13
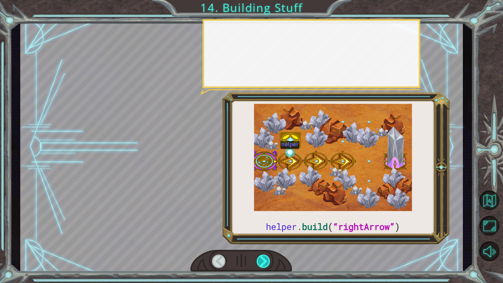
click at [265, 220] on div at bounding box center [263, 260] width 14 height 13
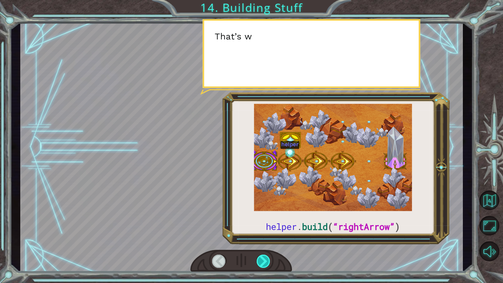
click at [265, 220] on div at bounding box center [263, 260] width 14 height 13
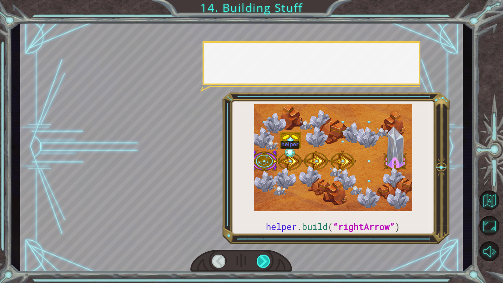
click at [265, 220] on div at bounding box center [263, 260] width 14 height 13
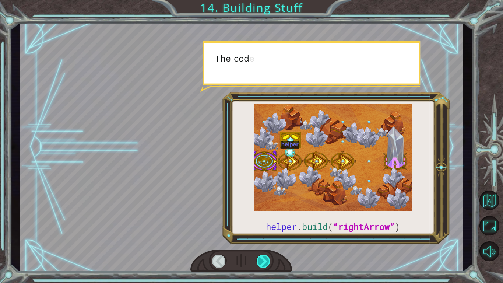
click at [265, 220] on div at bounding box center [263, 260] width 14 height 13
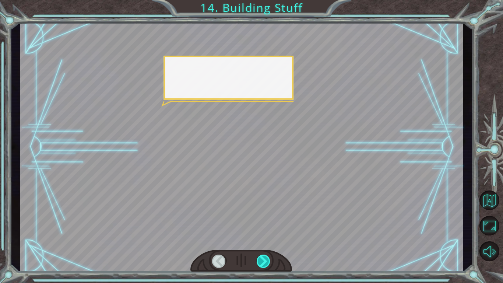
click at [265, 220] on div at bounding box center [263, 260] width 14 height 13
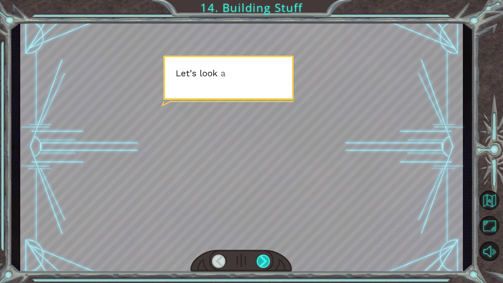
click at [265, 220] on div at bounding box center [263, 260] width 14 height 13
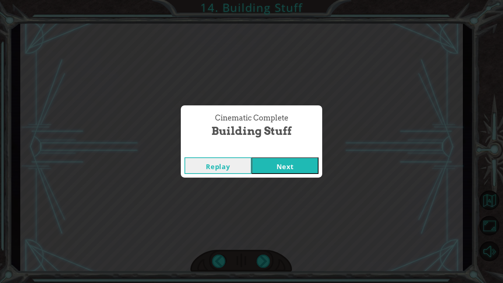
click at [300, 177] on div "Replay Next" at bounding box center [251, 165] width 141 height 24
click at [302, 173] on button "Next" at bounding box center [284, 165] width 67 height 17
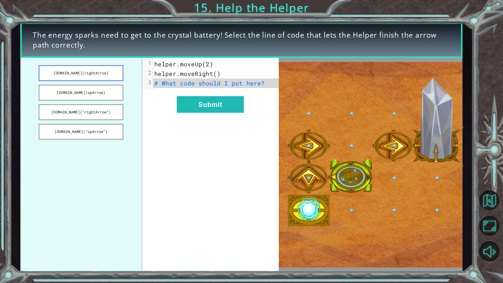
click at [74, 70] on button "[DOMAIN_NAME](rightArrow)" at bounding box center [81, 73] width 85 height 16
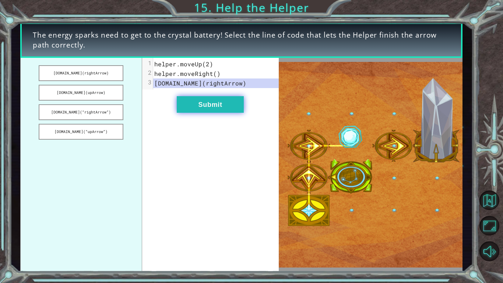
click at [212, 103] on button "Submit" at bounding box center [210, 104] width 67 height 17
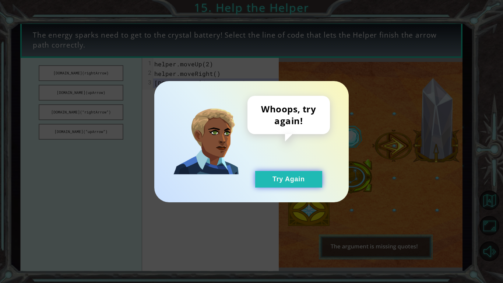
click at [286, 174] on button "Try Again" at bounding box center [288, 179] width 67 height 17
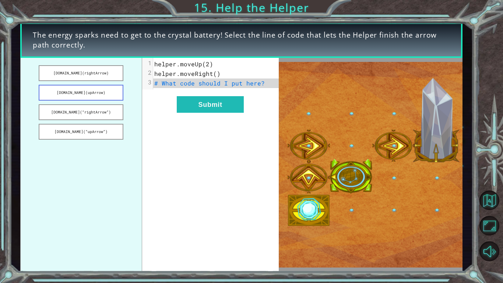
click at [104, 89] on button "[DOMAIN_NAME](upArrow)" at bounding box center [81, 93] width 85 height 16
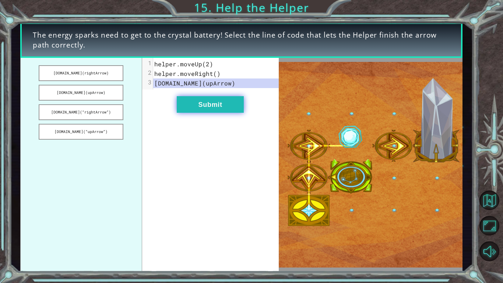
click at [199, 104] on button "Submit" at bounding box center [210, 104] width 67 height 17
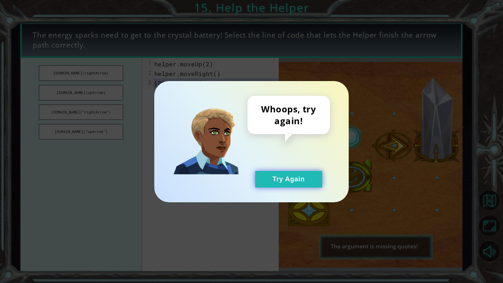
click at [272, 171] on button "Try Again" at bounding box center [288, 179] width 67 height 17
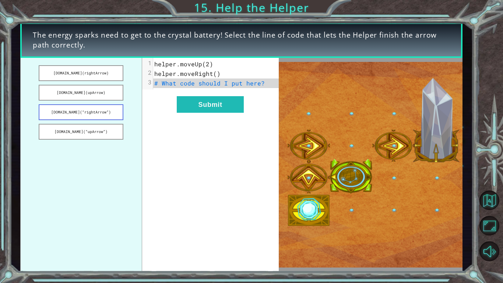
click at [82, 105] on button "[DOMAIN_NAME](“rightArrow”)" at bounding box center [81, 112] width 85 height 16
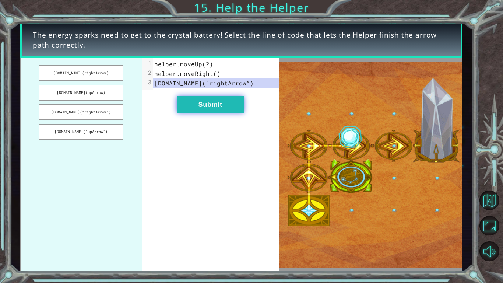
click at [203, 106] on button "Submit" at bounding box center [210, 104] width 67 height 17
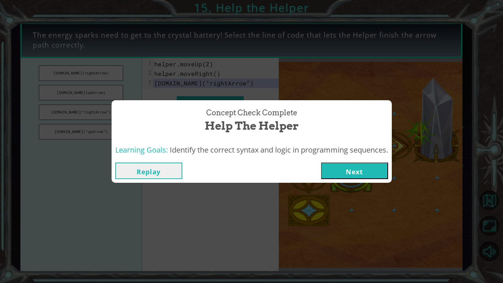
click at [328, 164] on button "Next" at bounding box center [354, 170] width 67 height 17
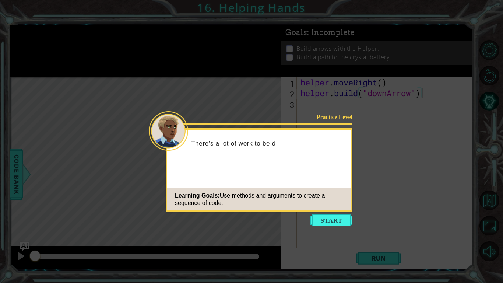
click at [324, 213] on icon at bounding box center [251, 141] width 503 height 283
click at [326, 218] on button "Start" at bounding box center [331, 220] width 42 height 12
click at [326, 218] on icon at bounding box center [251, 141] width 503 height 283
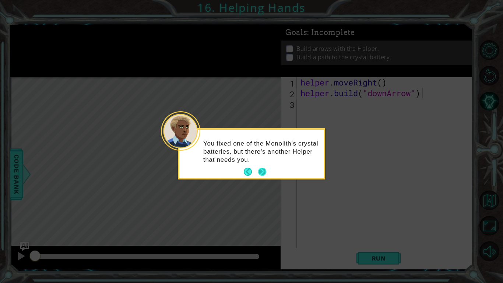
click at [262, 169] on button "Next" at bounding box center [262, 171] width 8 height 8
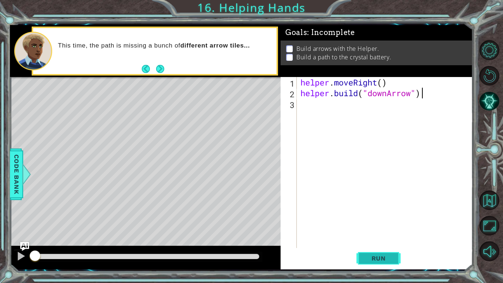
click at [380, 220] on button "Run" at bounding box center [378, 257] width 44 height 19
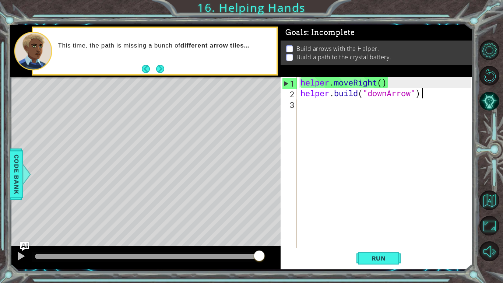
click at [389, 177] on div "helper . moveRight ( ) helper . build ( "downArrow" )" at bounding box center [387, 173] width 176 height 192
click at [402, 191] on div "helper . moveRight ( ) helper . build ( "downArrow" )" at bounding box center [387, 173] width 176 height 192
click at [429, 94] on div "helper . moveRight ( ) helper . build ( "downArrow" )" at bounding box center [387, 173] width 176 height 192
type textarea "[DOMAIN_NAME]("downArrow")"
click at [411, 100] on div "helper . moveRight ( ) helper . build ( "downArrow" )" at bounding box center [387, 173] width 176 height 192
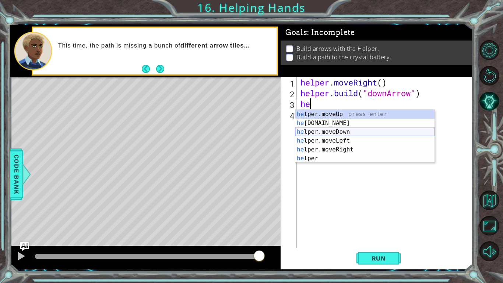
click at [375, 130] on div "he lper.moveUp press enter he [DOMAIN_NAME] press enter he lper.moveDown press …" at bounding box center [364, 145] width 139 height 71
type textarea "helper.moveDown(1)"
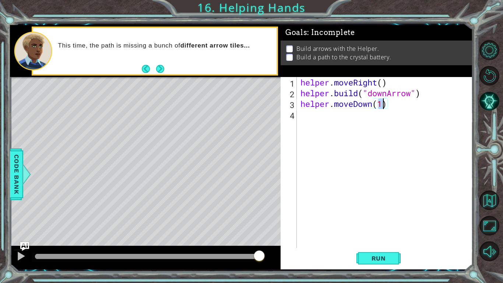
click at [363, 120] on div "helper . moveRight ( ) helper . build ( "downArrow" ) helper . moveDown ( 1 )" at bounding box center [387, 173] width 176 height 192
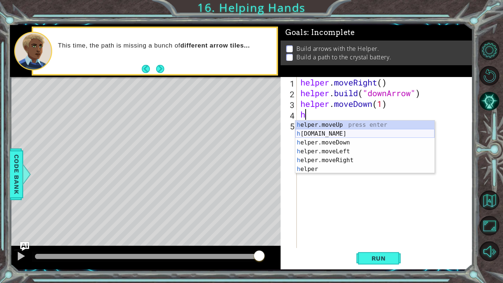
click at [358, 132] on div "h elper.moveUp press enter h [DOMAIN_NAME] press enter h elper.moveDown press e…" at bounding box center [364, 155] width 139 height 71
type textarea "[DOMAIN_NAME]("rightArrow")"
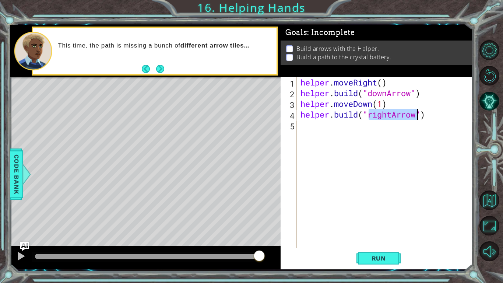
click at [359, 135] on div "helper . moveRight ( ) helper . build ( "downArrow" ) helper . moveDown ( 1 ) h…" at bounding box center [387, 173] width 176 height 192
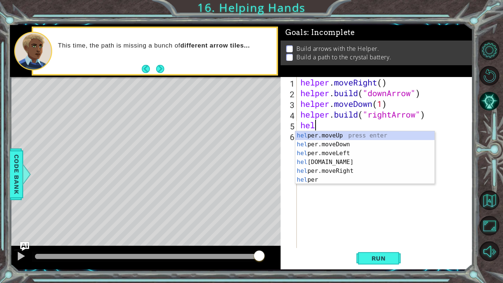
scroll to position [0, 0]
click at [348, 169] on div "help er.moveUp press enter help er.moveDown press enter help er.moveLeft press …" at bounding box center [364, 166] width 139 height 71
type textarea "helper.moveRight(1)"
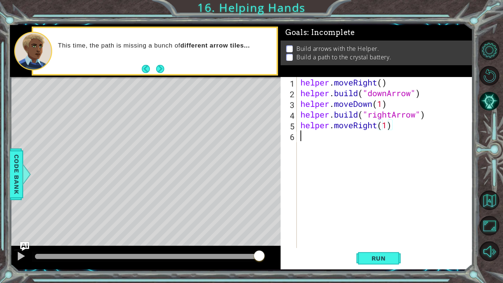
click at [368, 132] on div "helper . moveRight ( ) helper . build ( "downArrow" ) helper . moveDown ( 1 ) h…" at bounding box center [387, 173] width 176 height 192
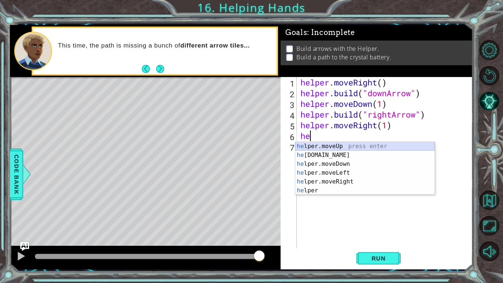
click at [357, 149] on div "he lper.moveUp press enter he [DOMAIN_NAME] press enter he lper.moveDown press …" at bounding box center [364, 177] width 139 height 71
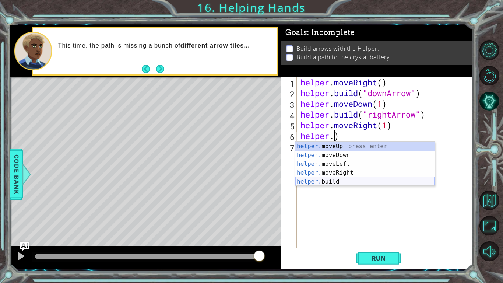
click at [362, 181] on div "helper. moveUp press enter helper. moveDown press enter helper. moveLeft press …" at bounding box center [364, 173] width 139 height 62
type textarea "[DOMAIN_NAME]("rightArrow")"
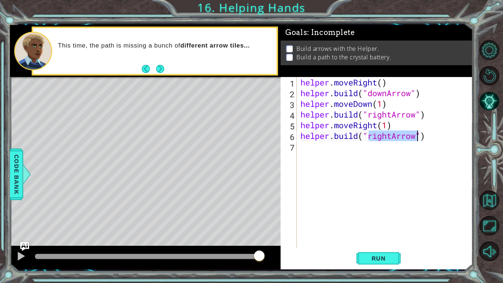
click at [358, 146] on div "helper . moveRight ( ) helper . build ( "downArrow" ) helper . moveDown ( 1 ) h…" at bounding box center [387, 173] width 176 height 192
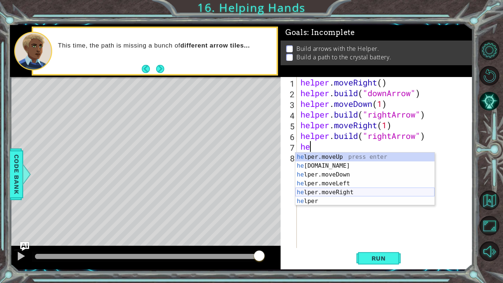
click at [334, 191] on div "he lper.moveUp press enter he [DOMAIN_NAME] press enter he lper.moveDown press …" at bounding box center [364, 187] width 139 height 71
type textarea "helper.moveRight(1)"
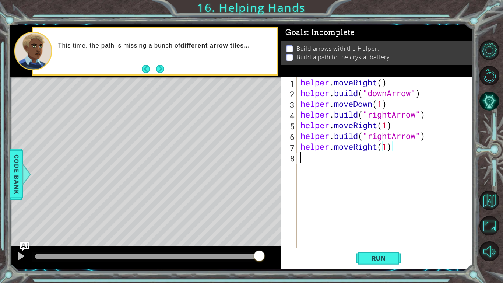
click at [350, 161] on div "helper . moveRight ( ) helper . build ( "downArrow" ) helper . moveDown ( 1 ) h…" at bounding box center [387, 173] width 176 height 192
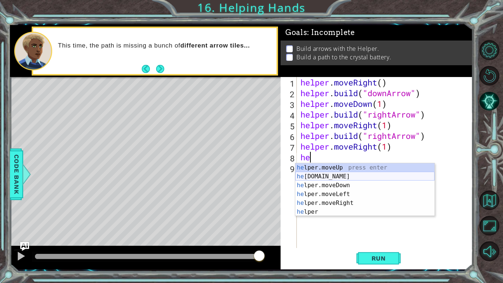
click at [340, 180] on div "he lper.moveUp press enter he [DOMAIN_NAME] press enter he lper.moveDown press …" at bounding box center [364, 198] width 139 height 71
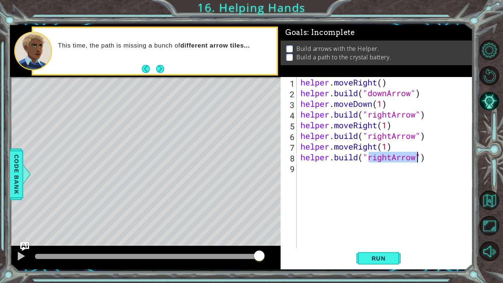
click at [391, 156] on div "helper . moveRight ( ) helper . build ( "downArrow" ) helper . moveDown ( 1 ) h…" at bounding box center [385, 162] width 172 height 171
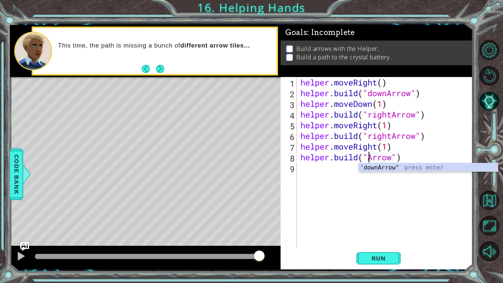
scroll to position [0, 3]
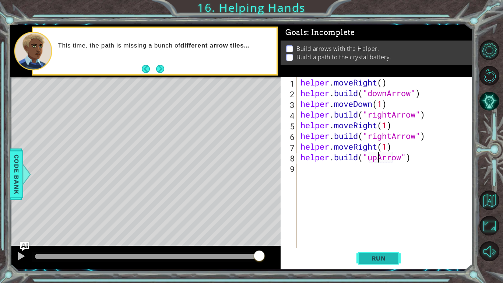
type textarea "[DOMAIN_NAME]("upArrow")"
click at [379, 220] on span "Run" at bounding box center [378, 257] width 29 height 7
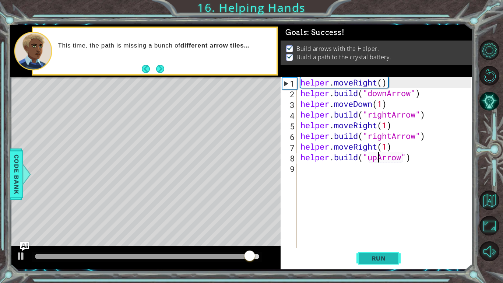
click at [379, 220] on span "Run" at bounding box center [378, 257] width 29 height 7
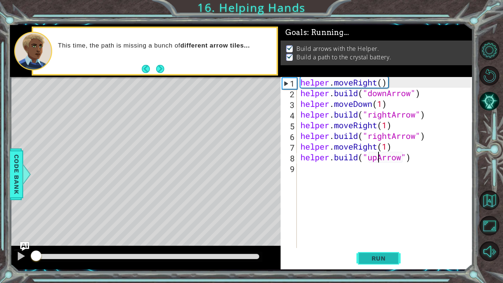
click at [379, 220] on span "Run" at bounding box center [378, 257] width 29 height 7
